Goal: Navigation & Orientation: Find specific page/section

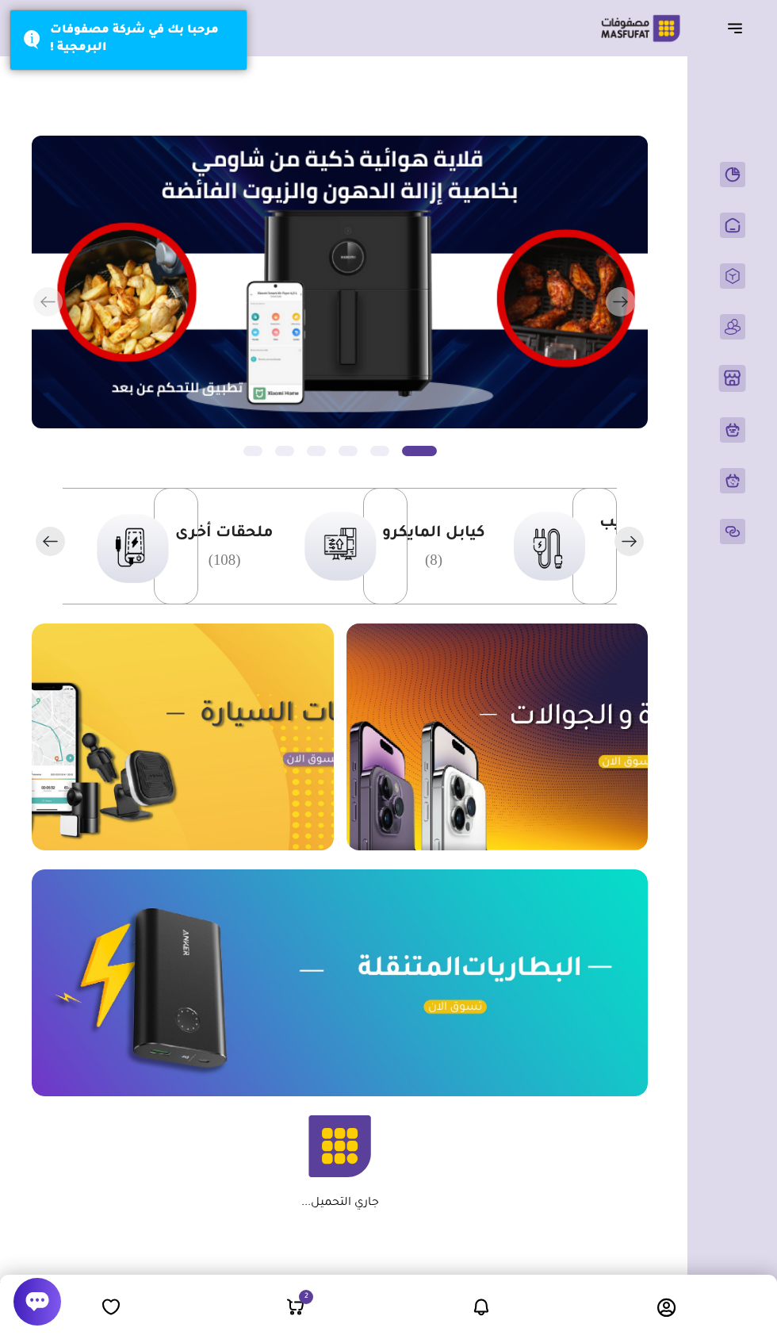
scroll to position [0, -365]
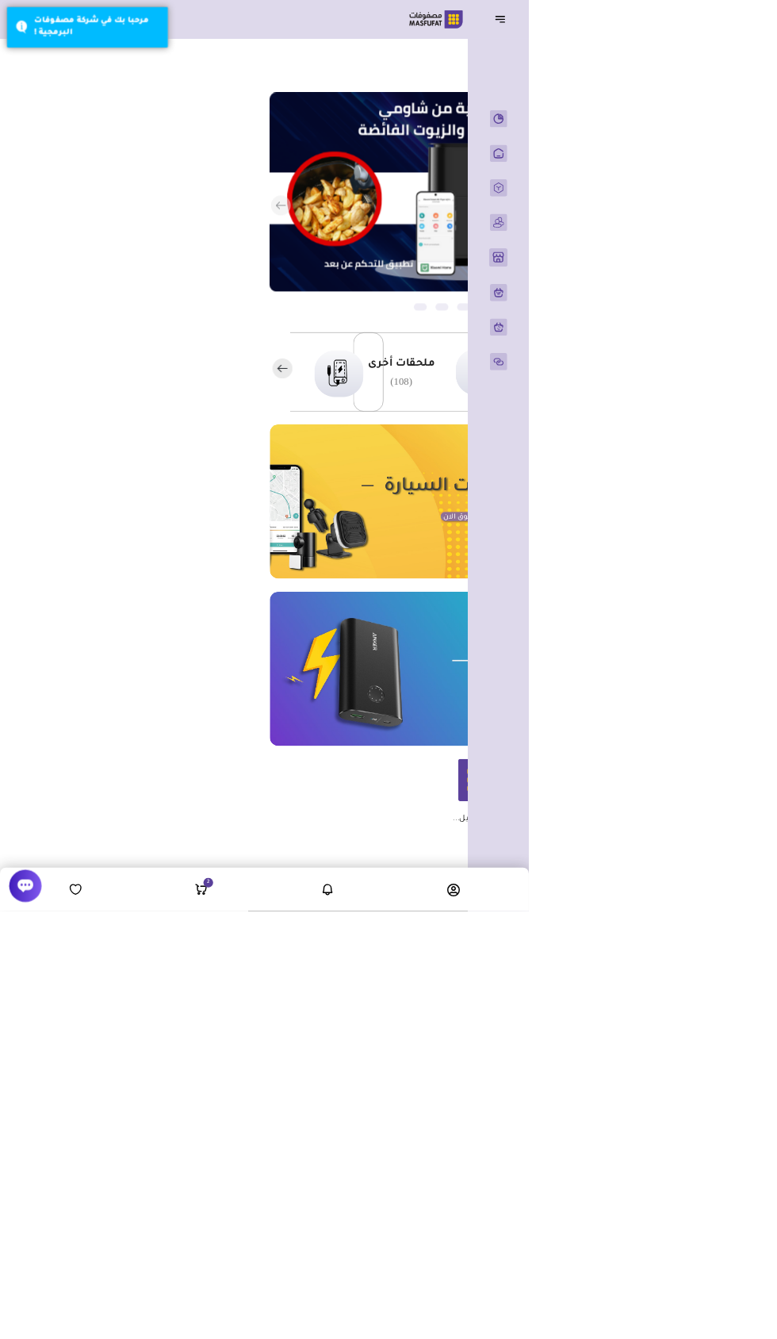
click at [727, 32] on icon "button" at bounding box center [735, 27] width 19 height 19
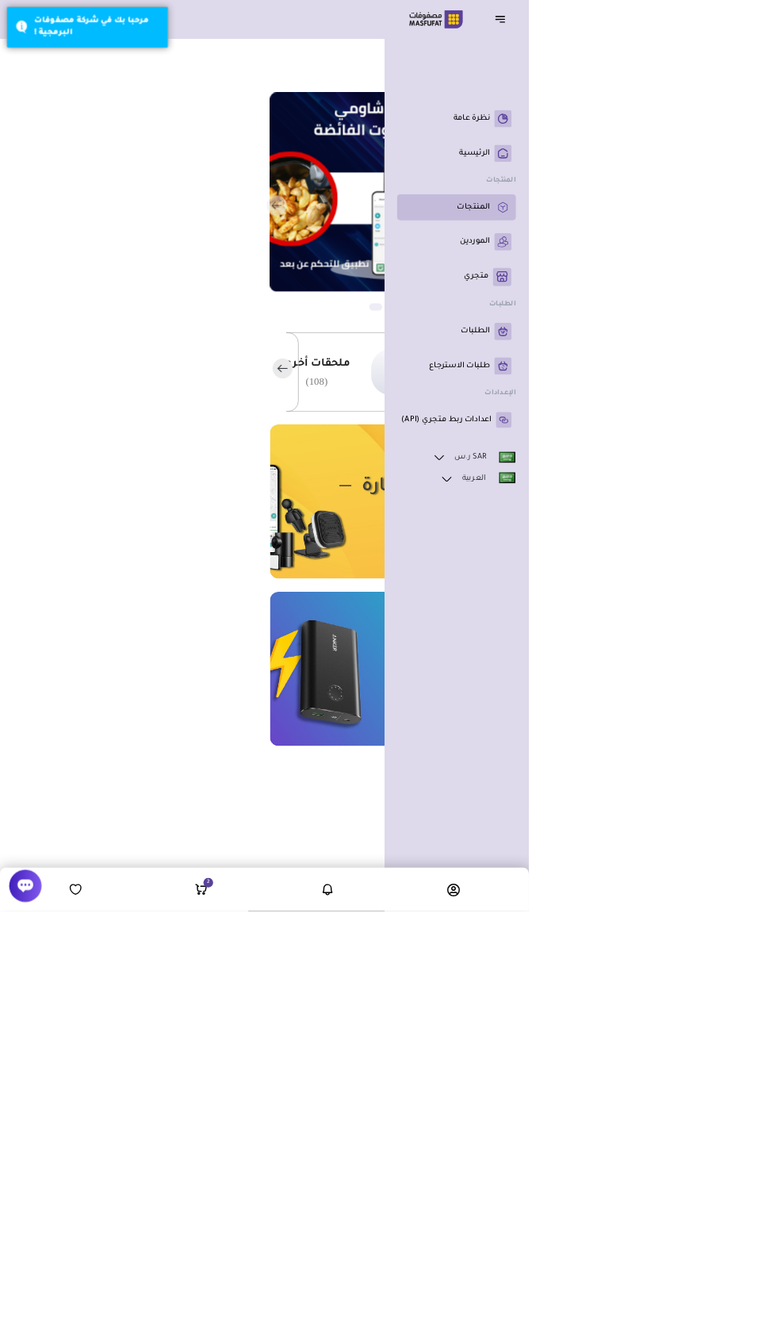
click at [739, 313] on icon at bounding box center [738, 305] width 13 height 16
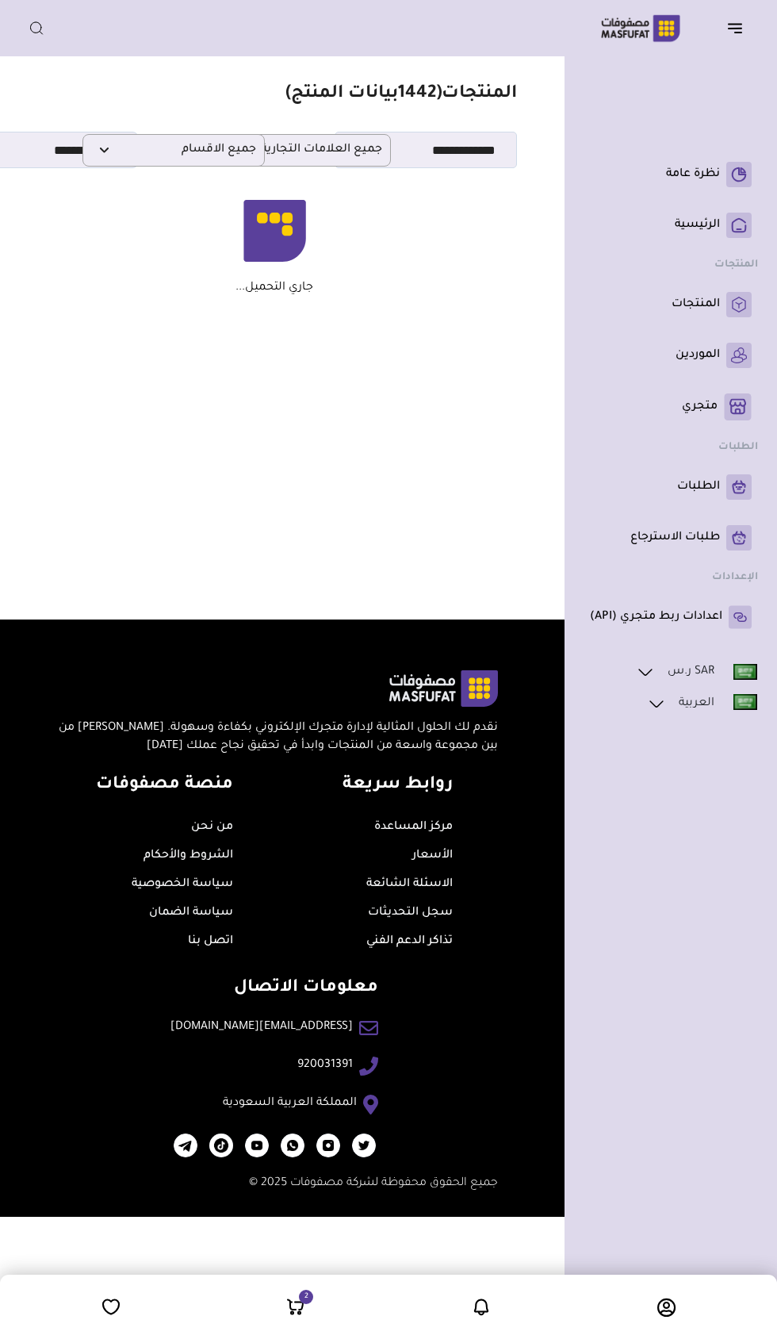
scroll to position [0, -44]
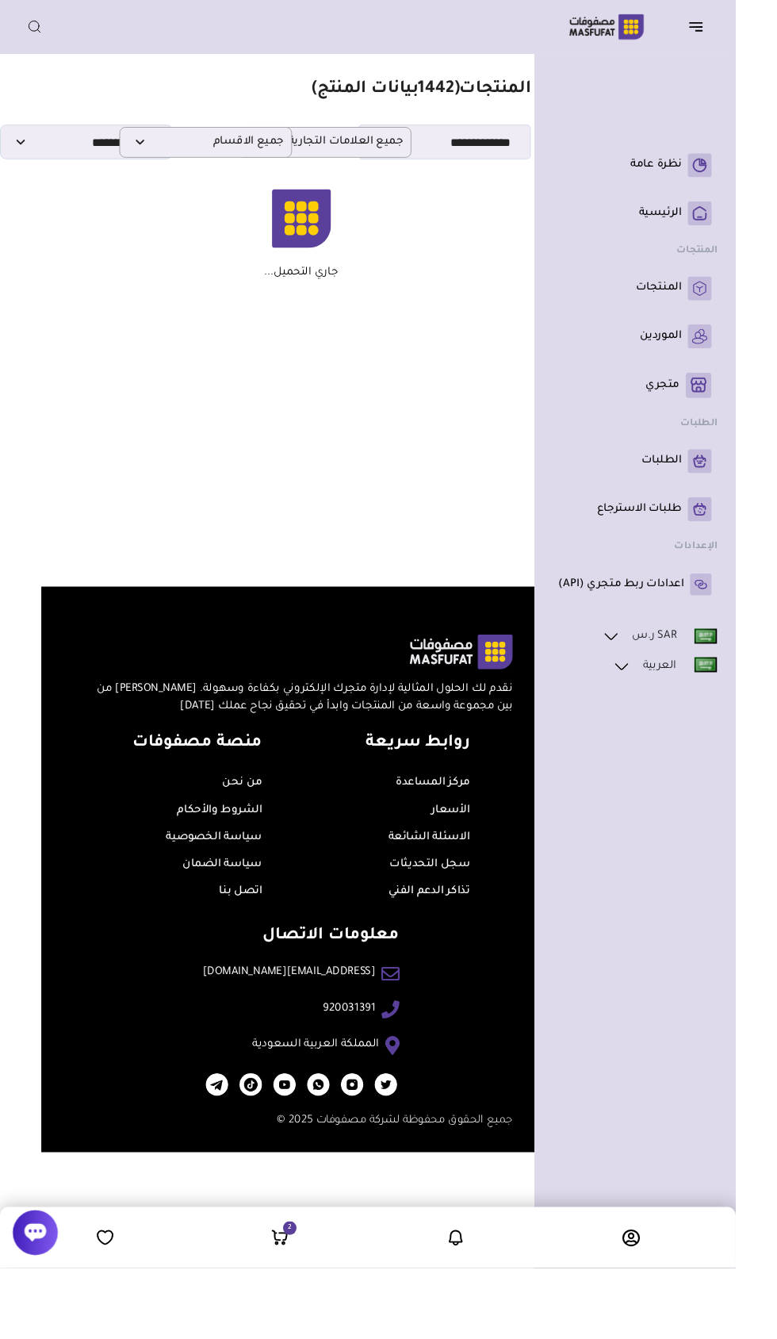
click at [736, 35] on icon "button" at bounding box center [735, 27] width 19 height 19
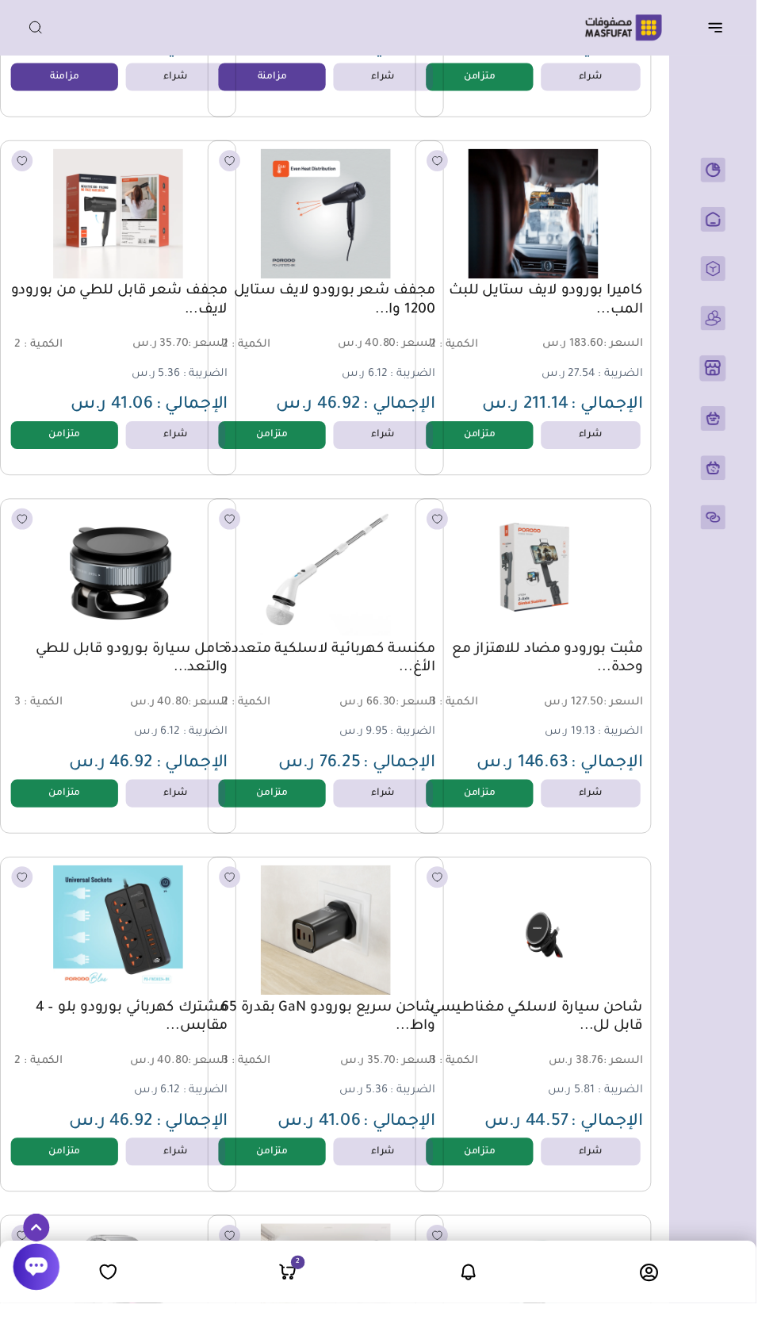
scroll to position [4145, -21]
